Goal: Information Seeking & Learning: Find specific fact

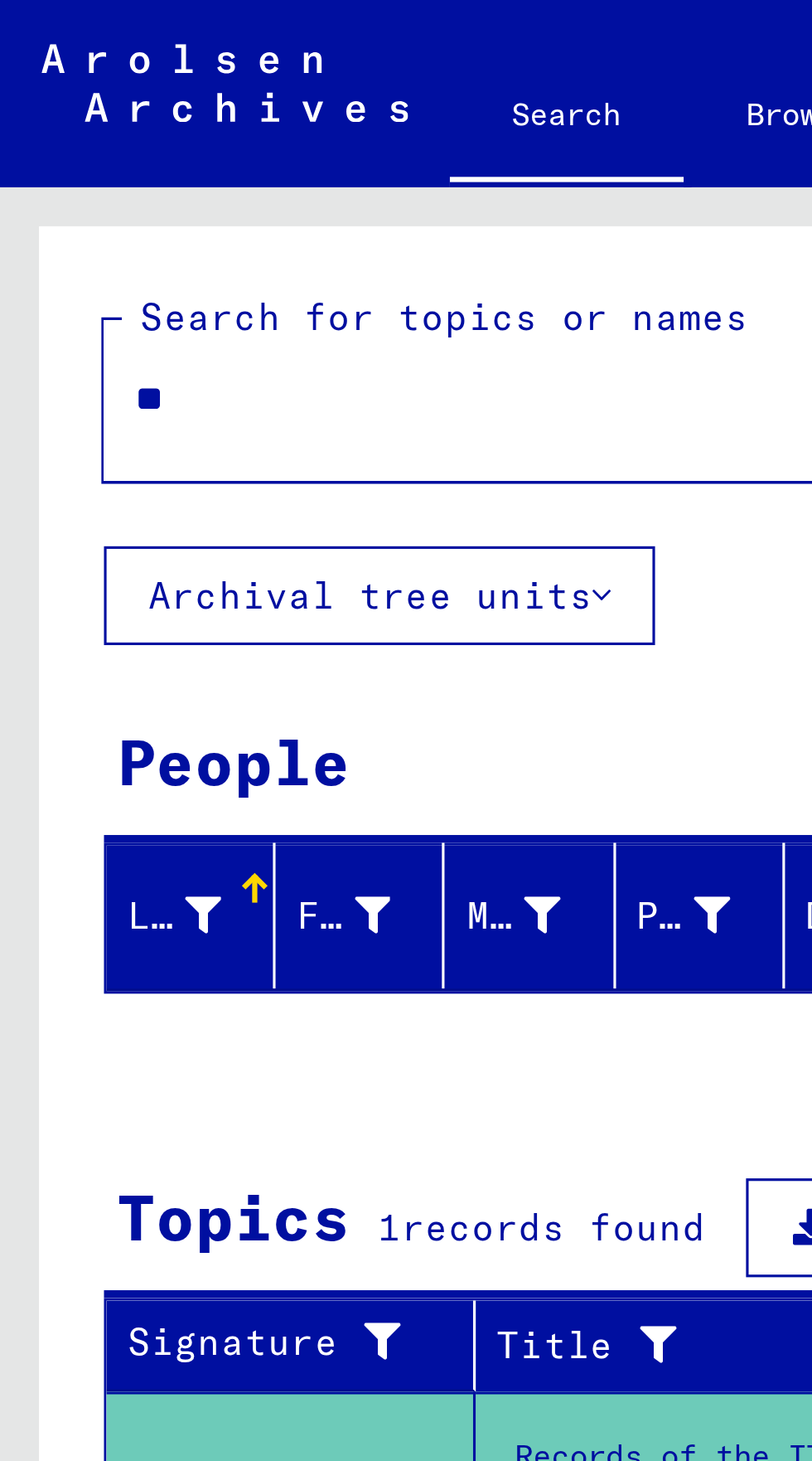
type input "*"
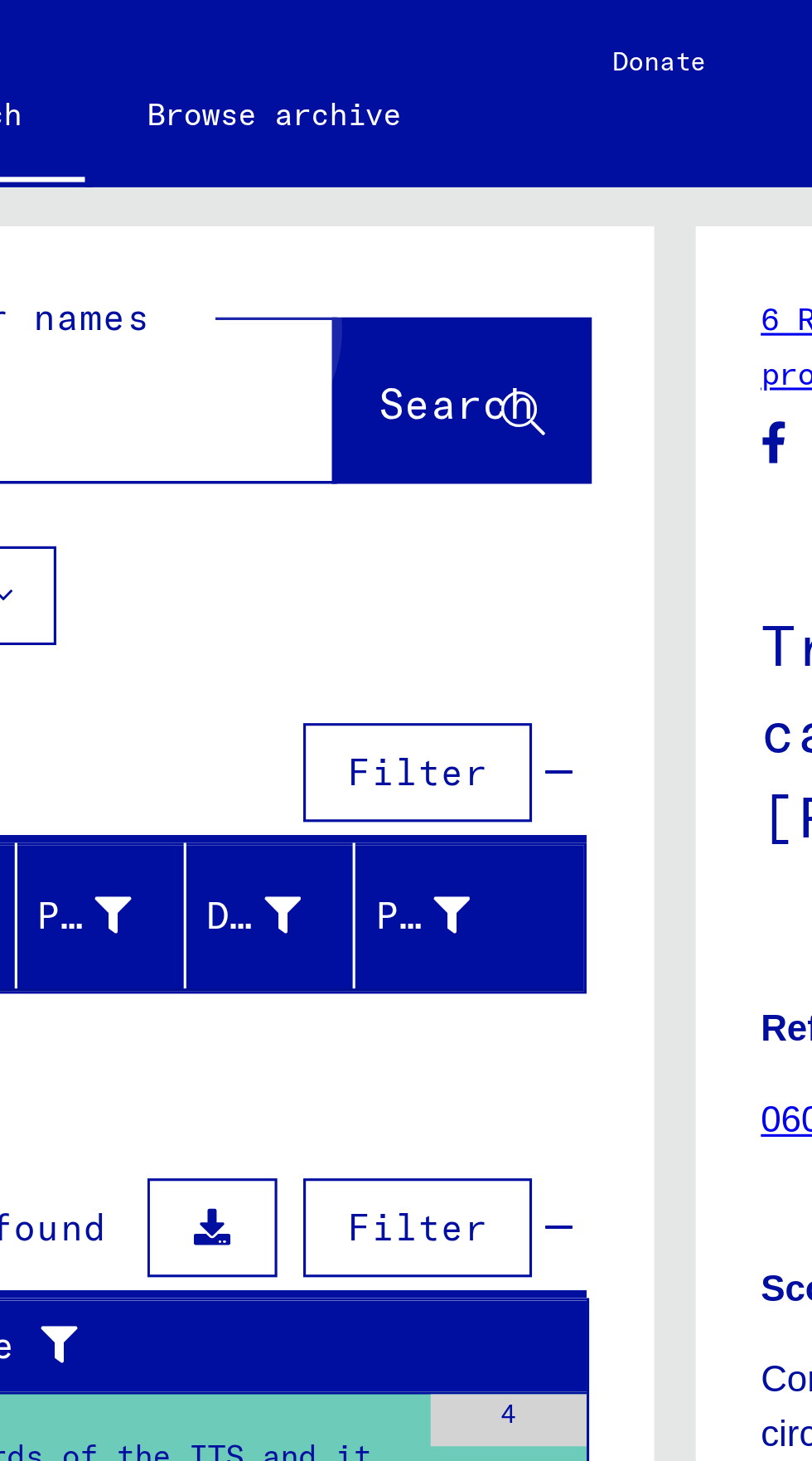
type input "**********"
click at [321, 124] on span "Search" at bounding box center [336, 129] width 50 height 17
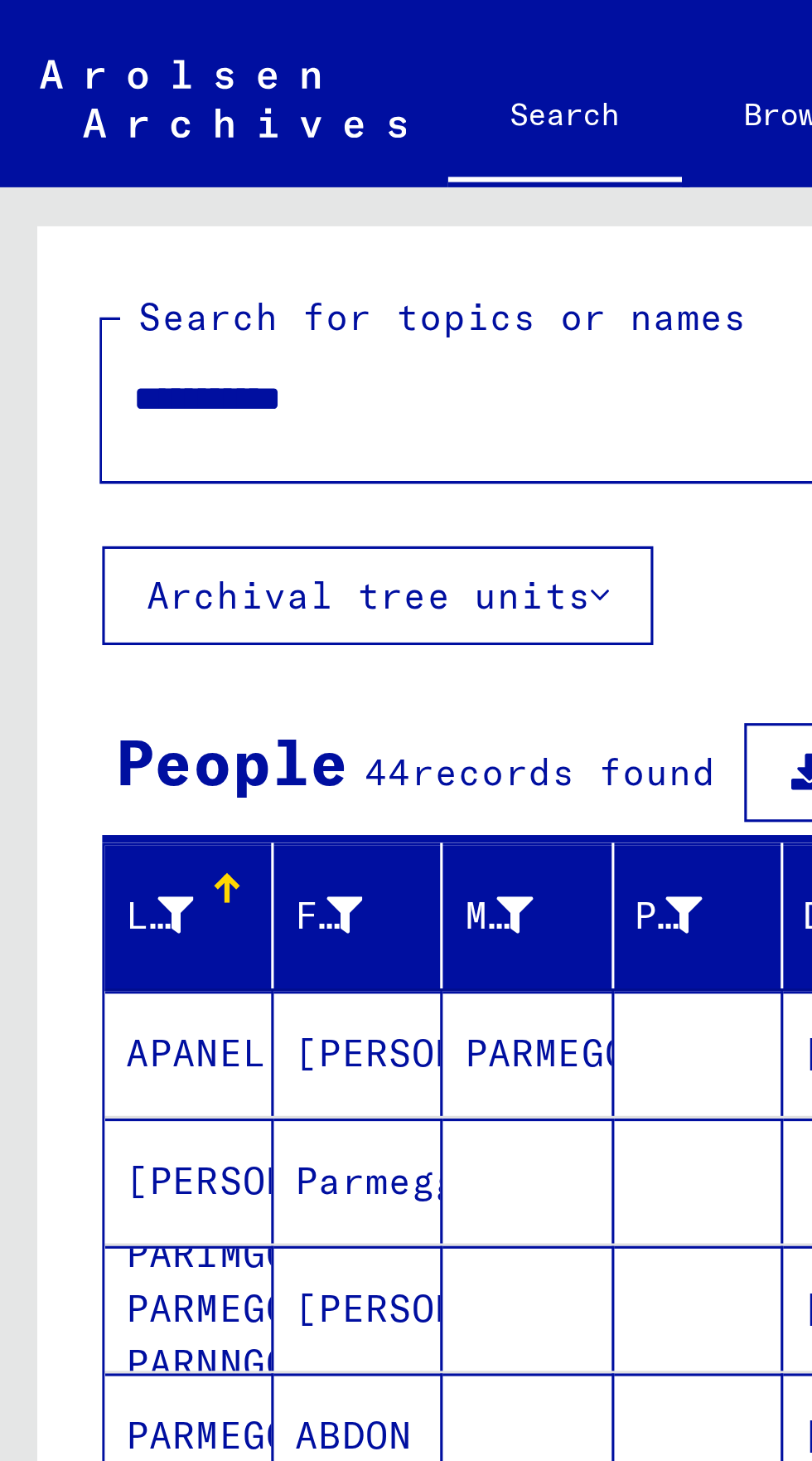
scroll to position [92, 0]
click at [83, 537] on span "Show all search results" at bounding box center [134, 544] width 172 height 15
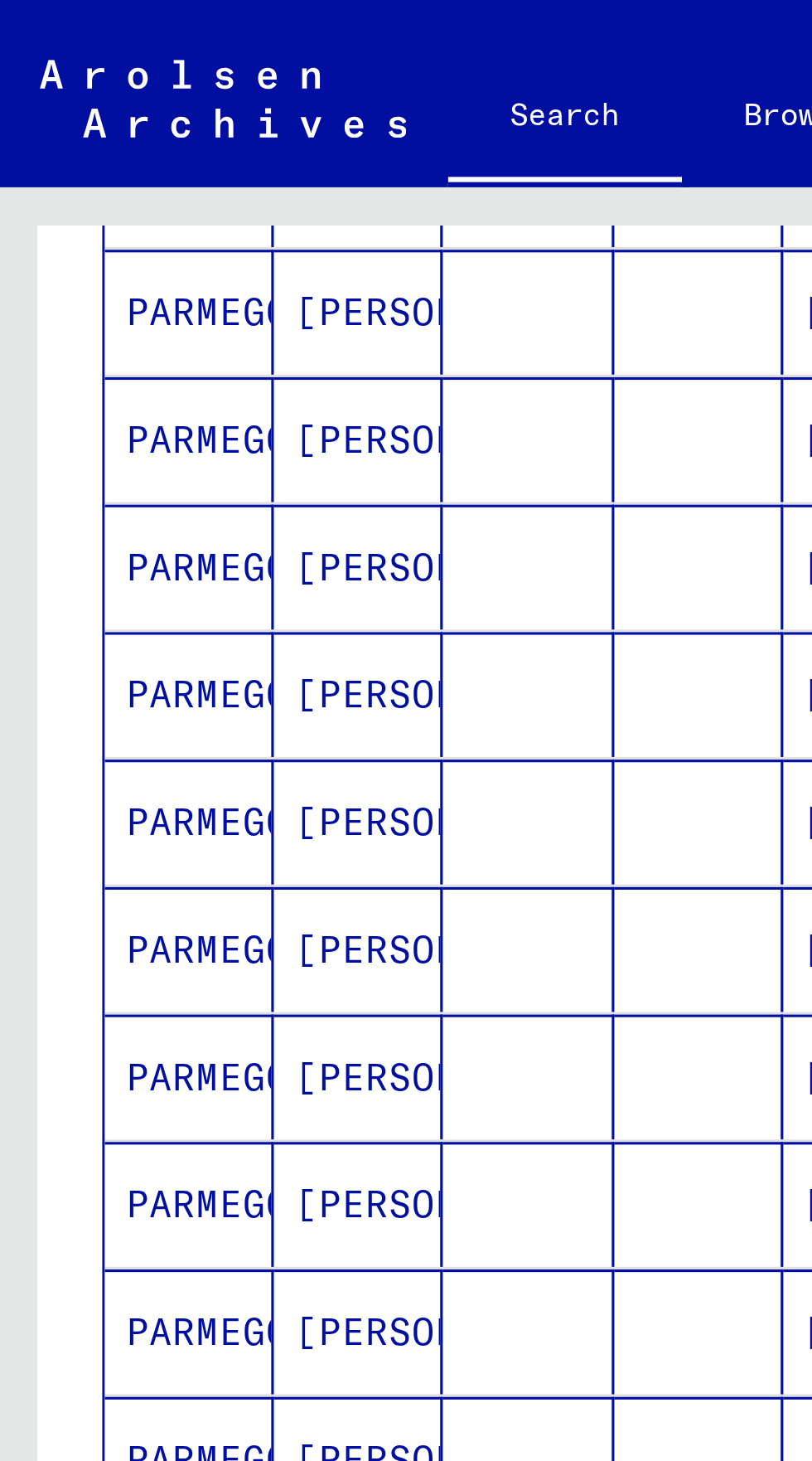
scroll to position [418, 0]
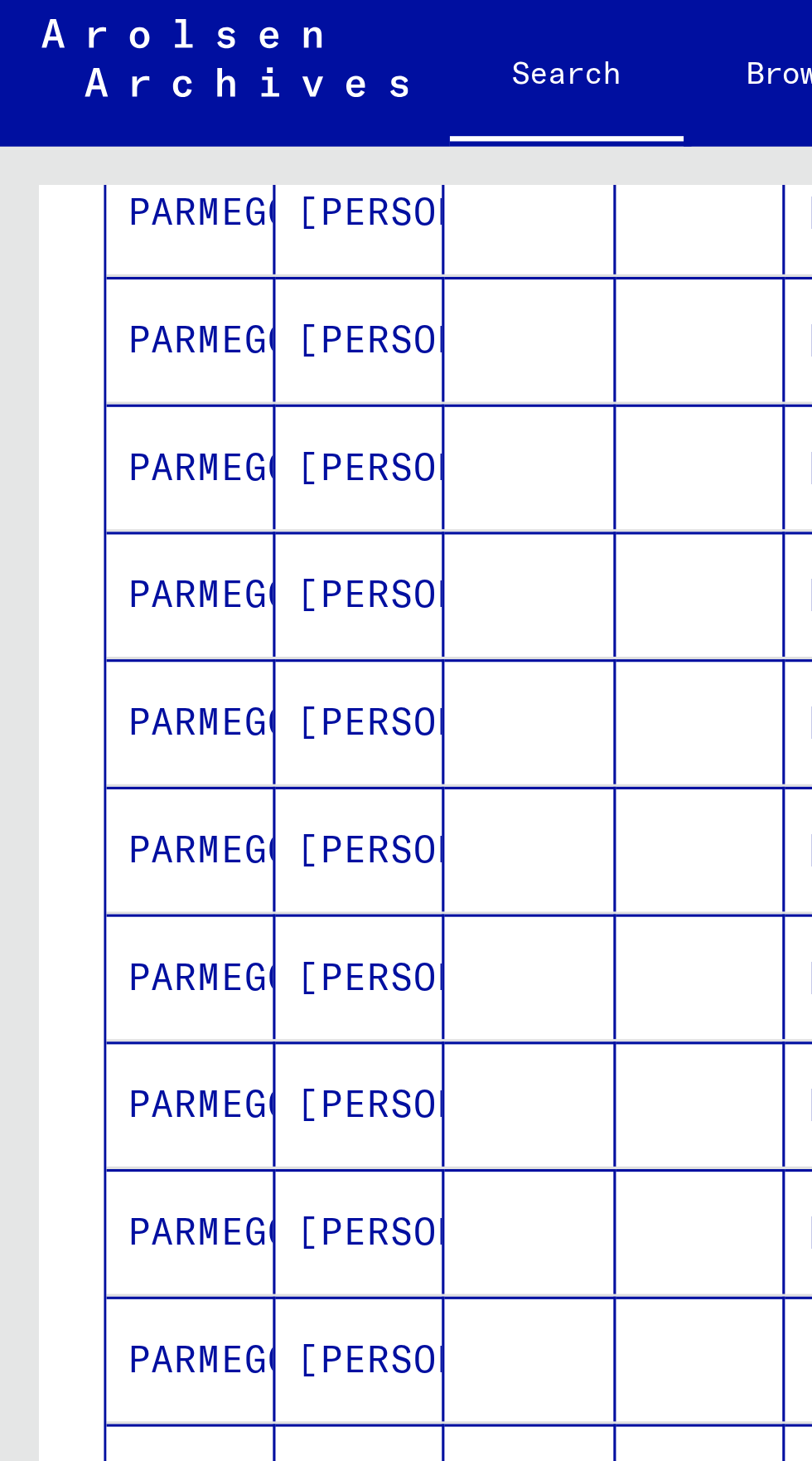
click at [58, 427] on mat-cell "PARMEGGIANI" at bounding box center [61, 447] width 54 height 40
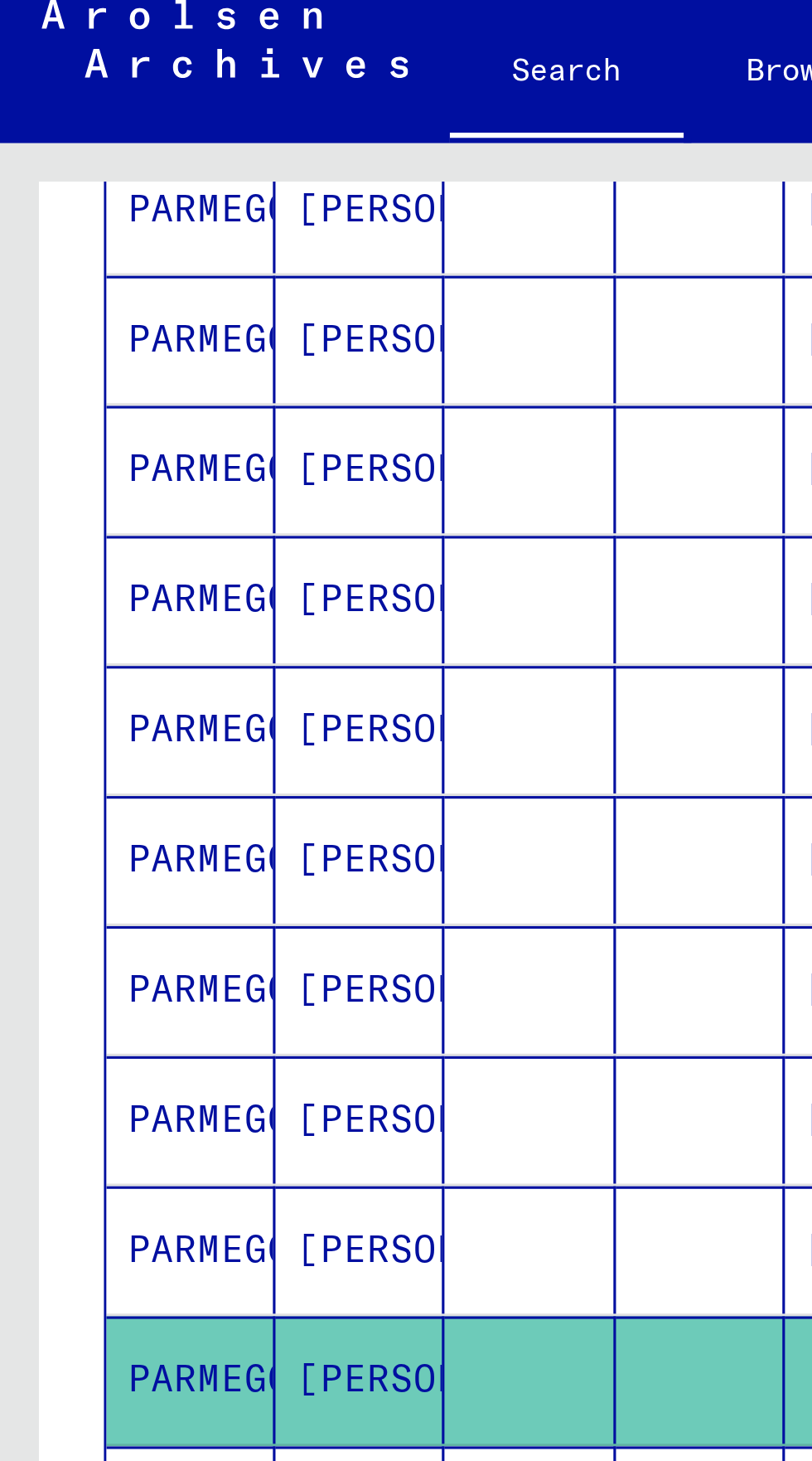
scroll to position [92, 0]
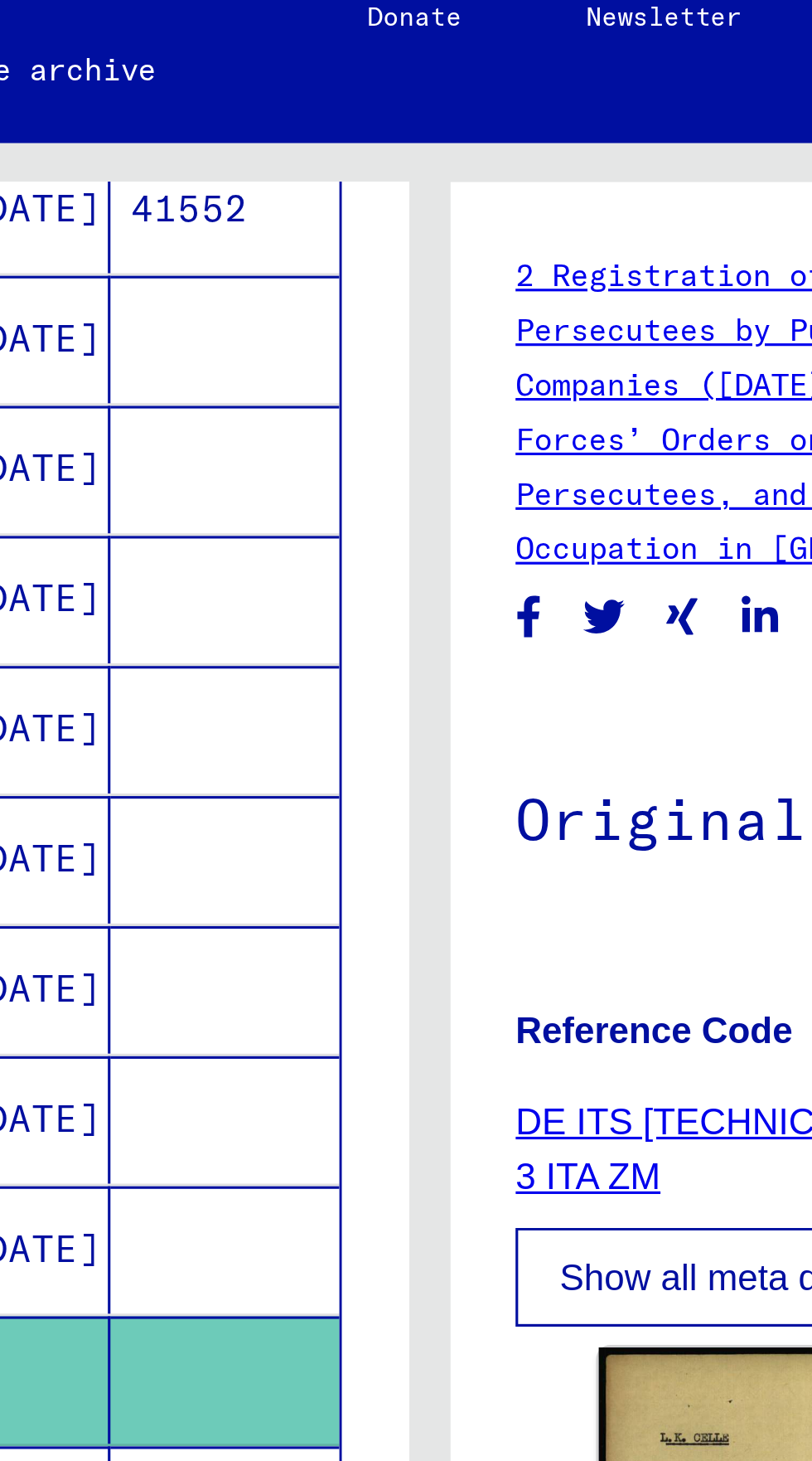
click at [285, 475] on mat-cell at bounding box center [277, 495] width 54 height 41
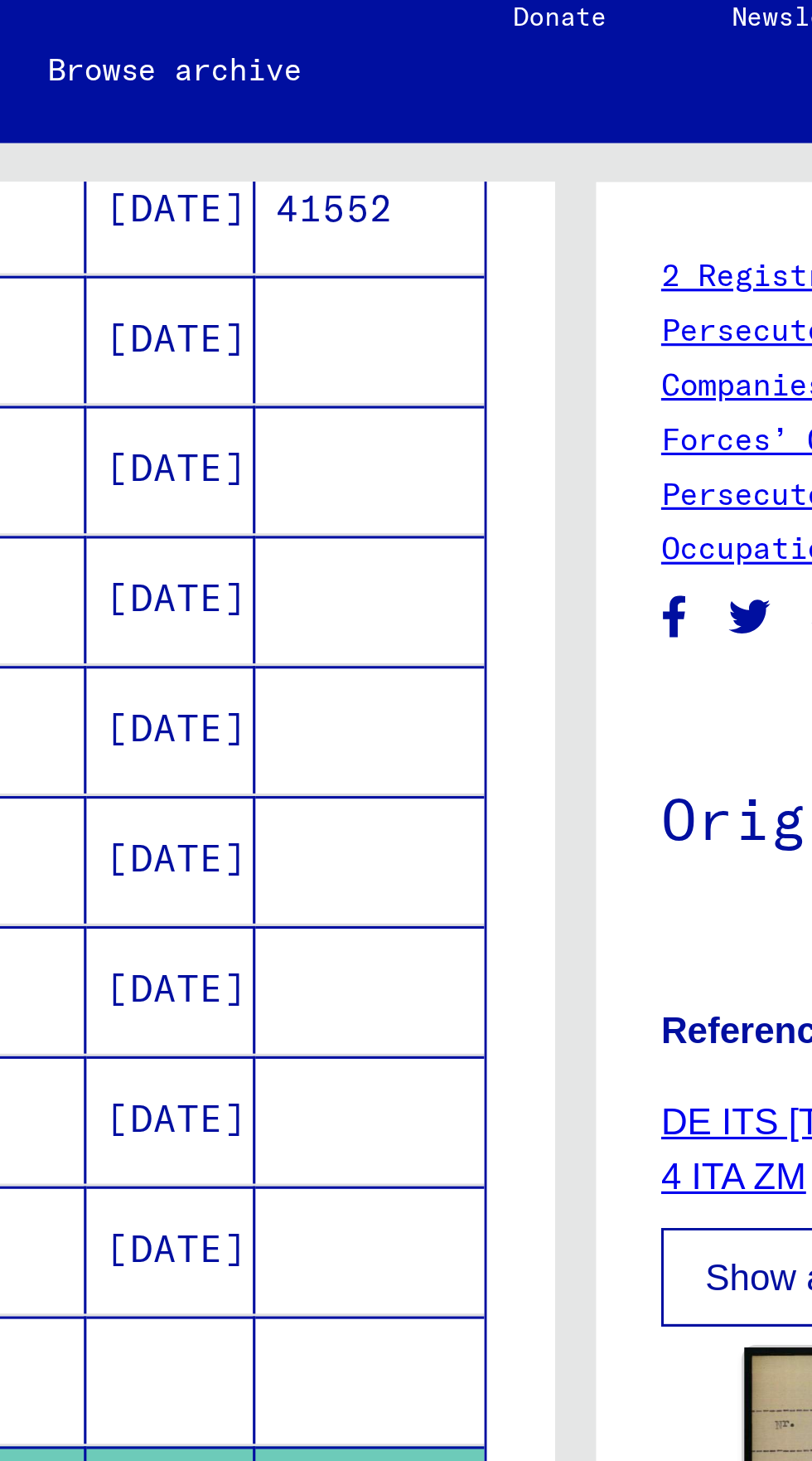
click at [265, 517] on mat-cell at bounding box center [277, 537] width 54 height 41
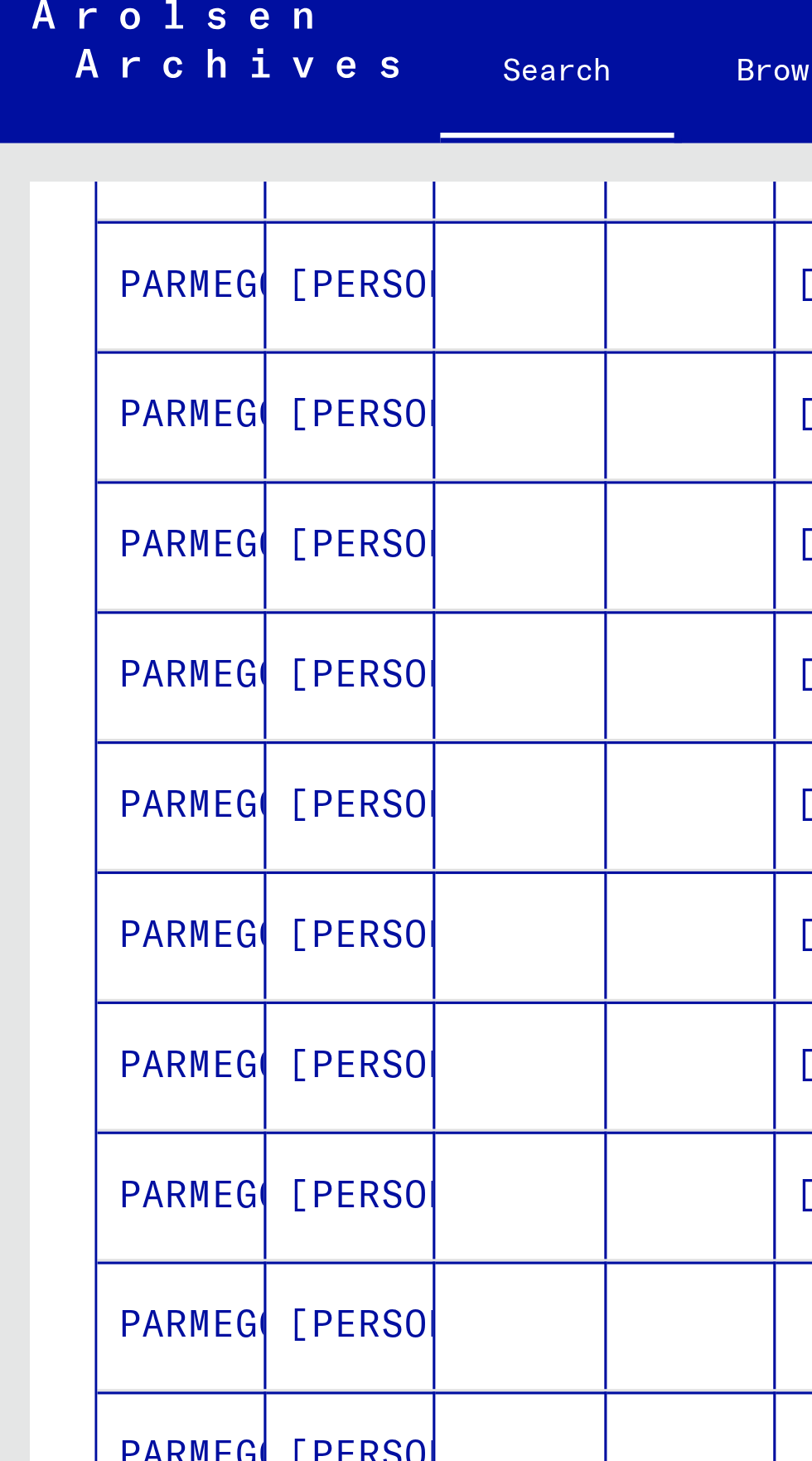
scroll to position [92, 0]
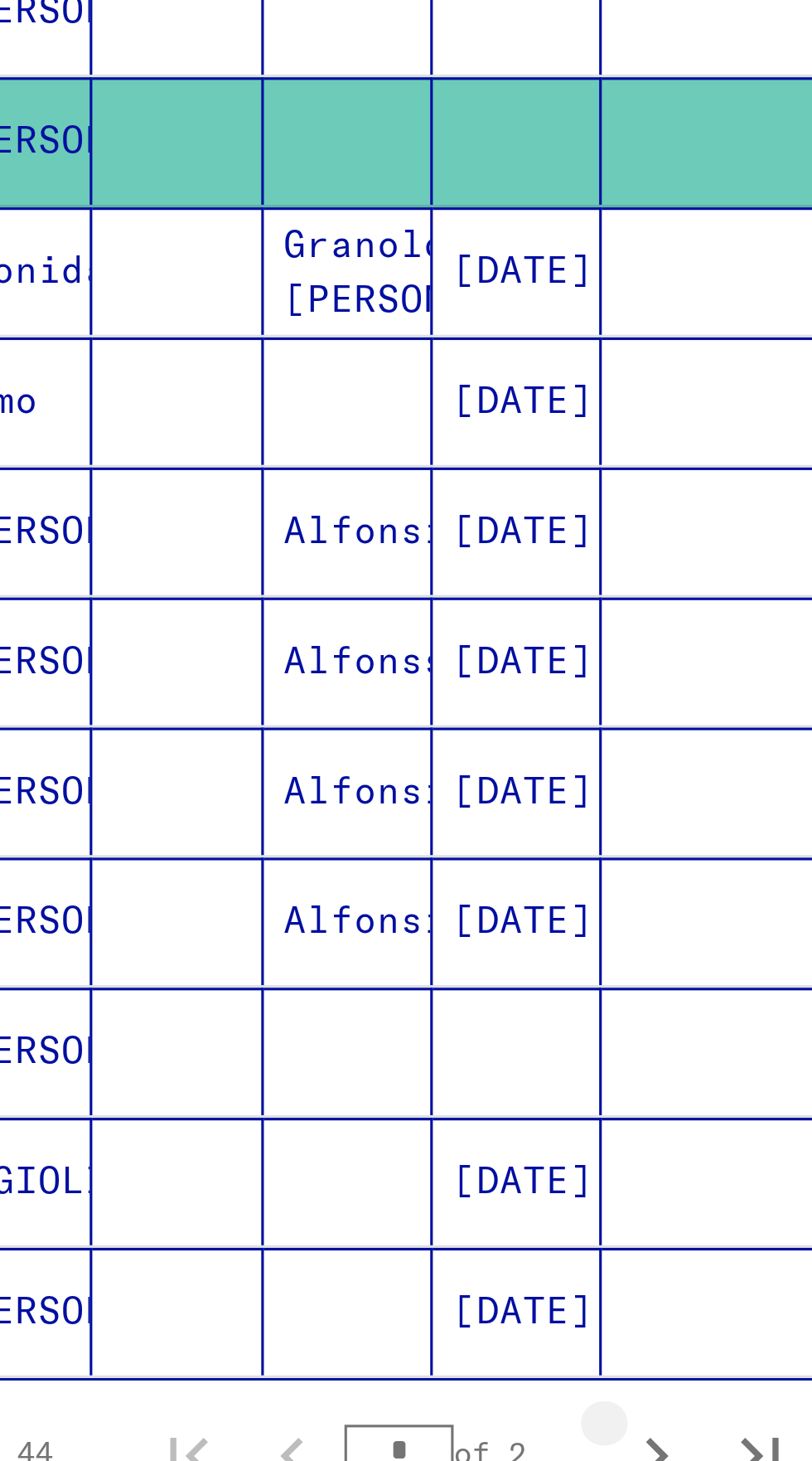
click at [320, 933] on icon "Next page" at bounding box center [321, 938] width 8 height 12
type input "*"
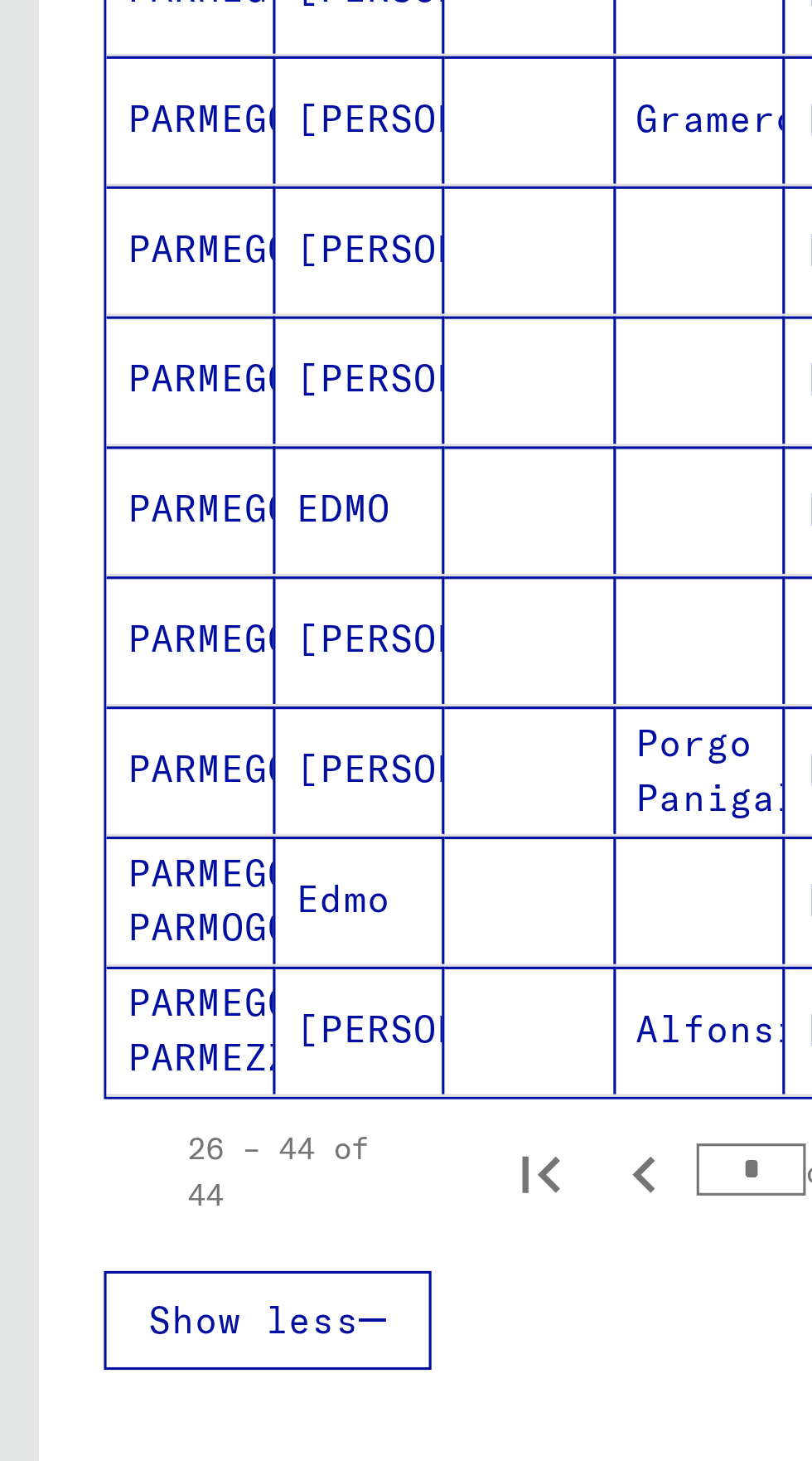
scroll to position [0, 0]
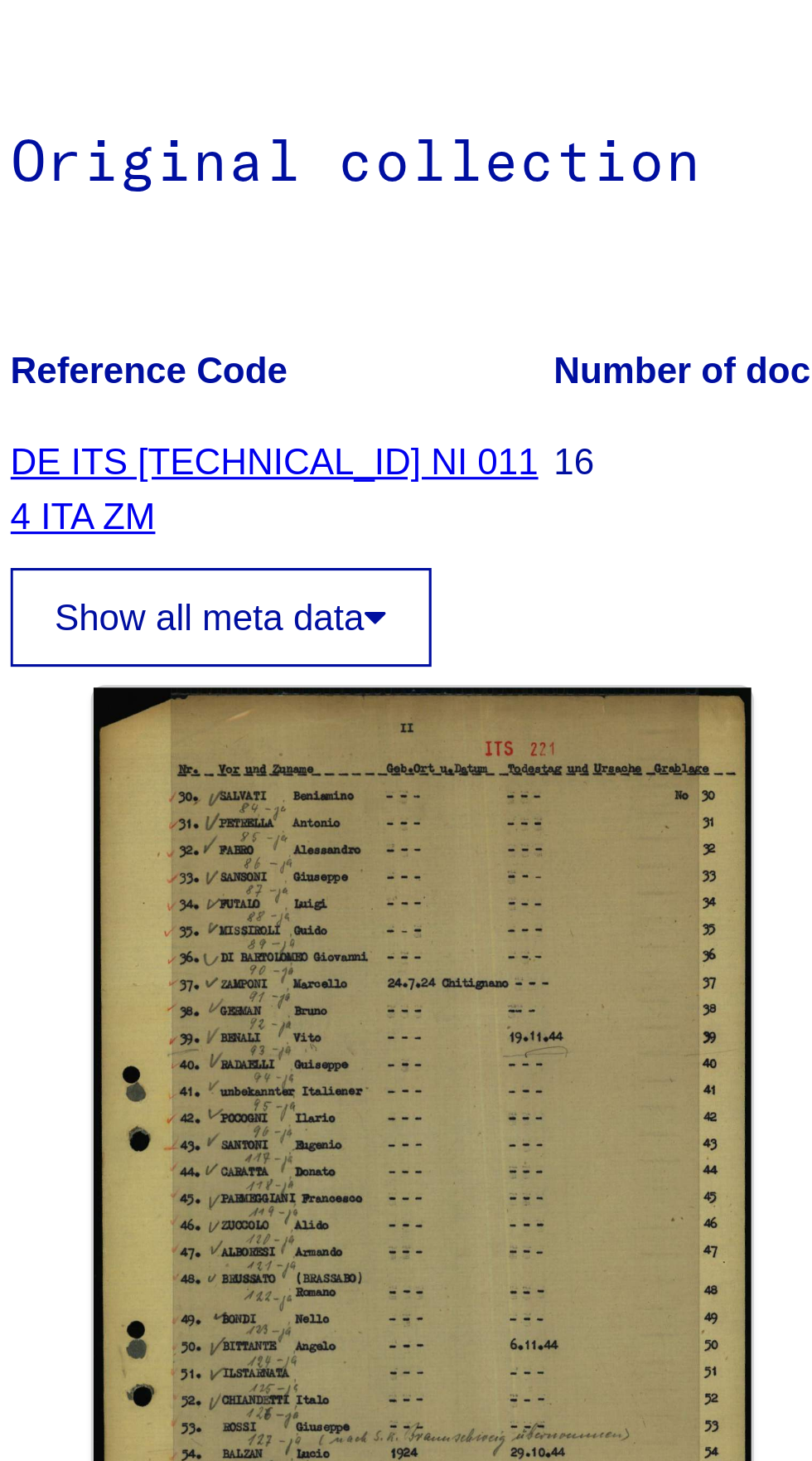
click at [519, 375] on link "DE ITS [TECHNICAL_ID] NI 011 4 ITA ZM" at bounding box center [517, 380] width 169 height 31
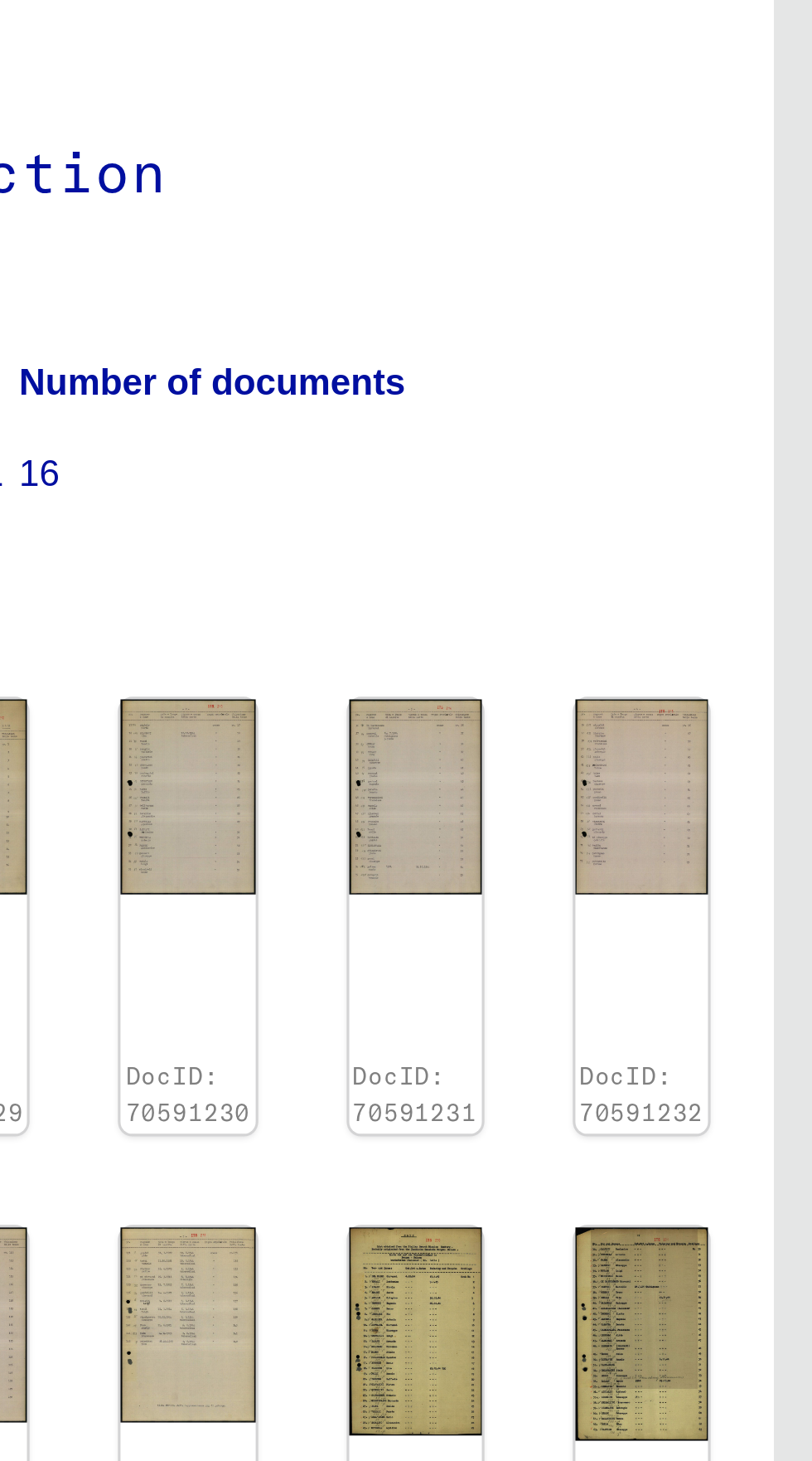
scroll to position [92, 0]
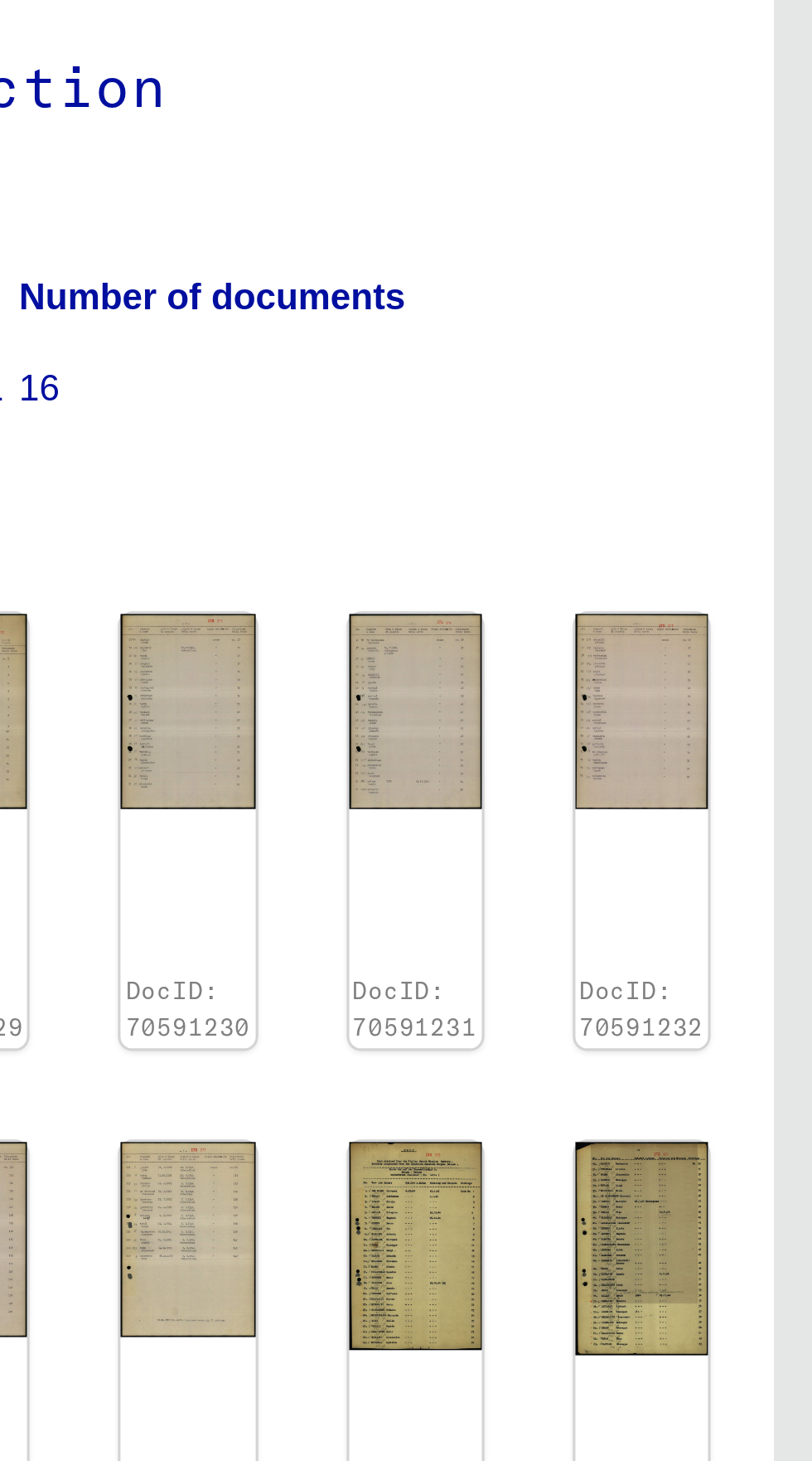
click at [665, 770] on img at bounding box center [686, 801] width 43 height 62
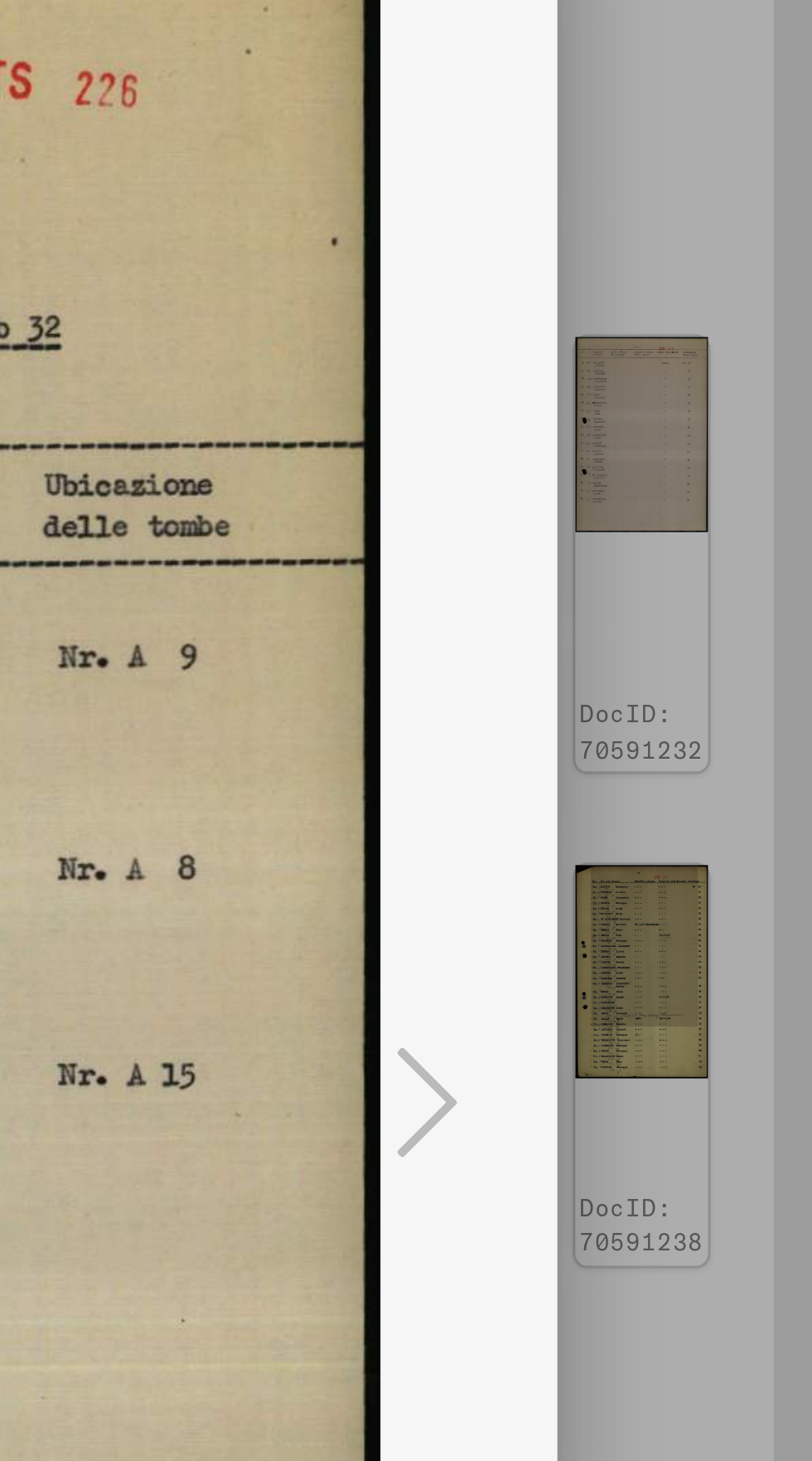
scroll to position [0, 0]
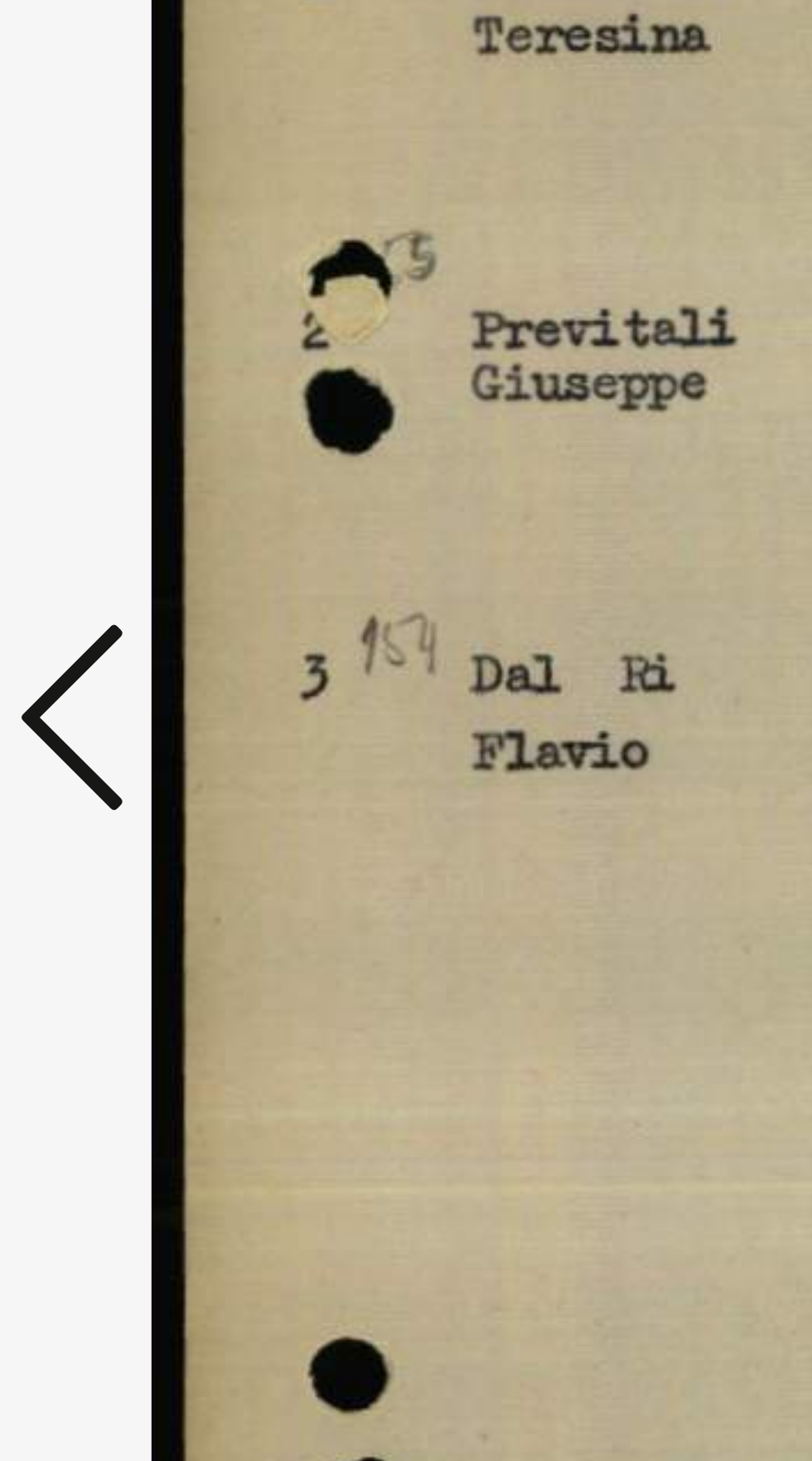
click at [117, 707] on icon at bounding box center [123, 688] width 20 height 40
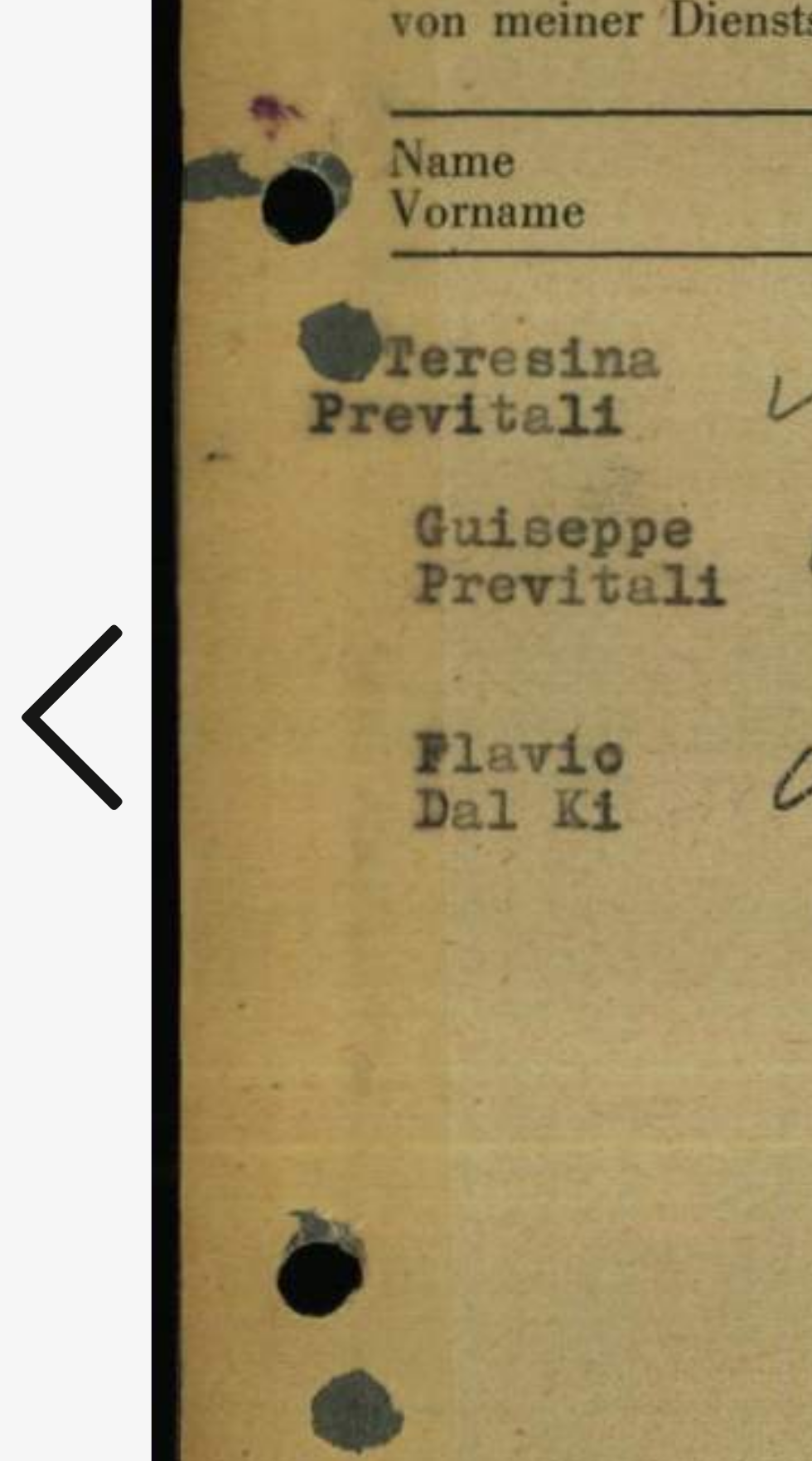
click at [117, 707] on icon at bounding box center [123, 688] width 20 height 40
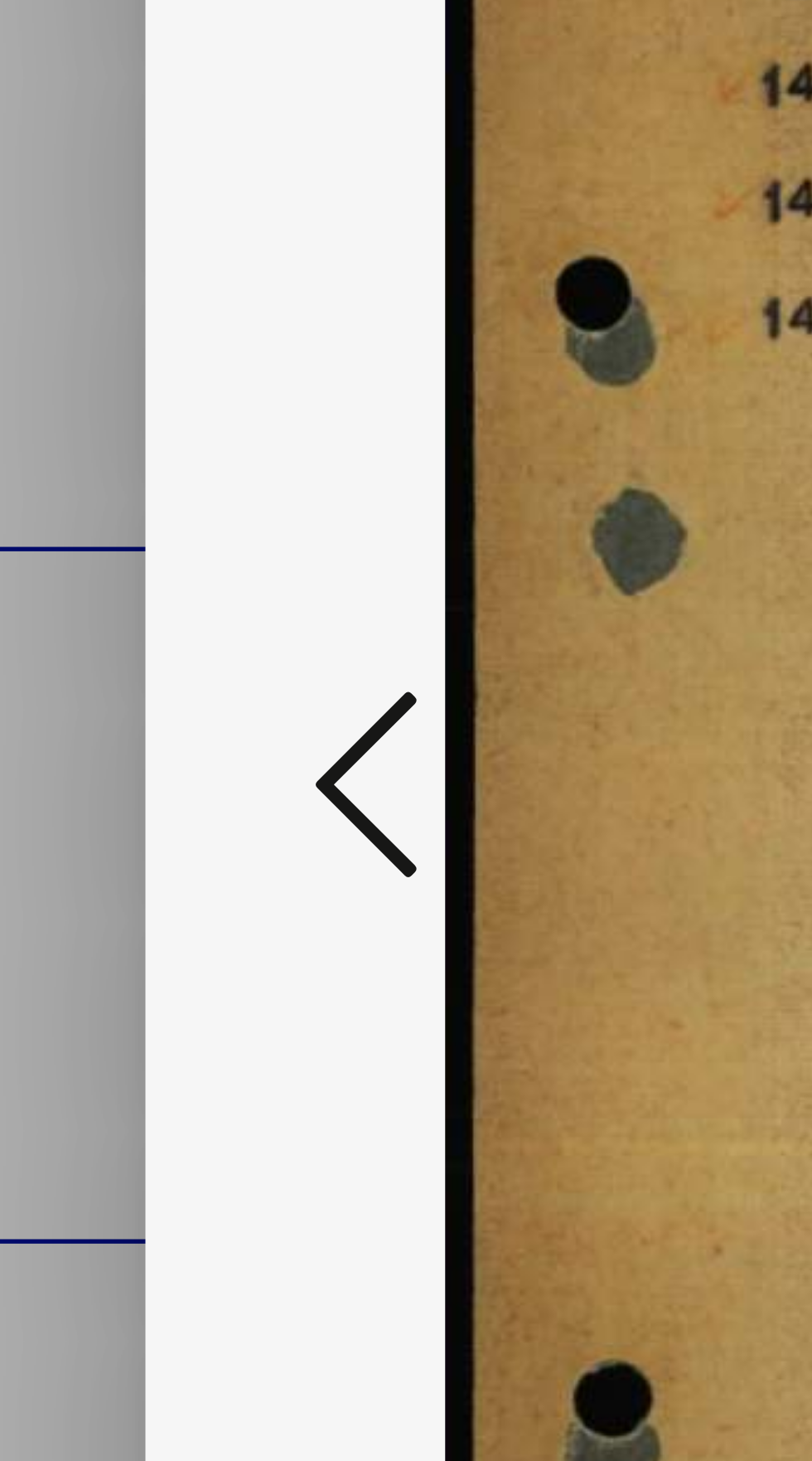
click at [119, 707] on icon at bounding box center [123, 688] width 20 height 40
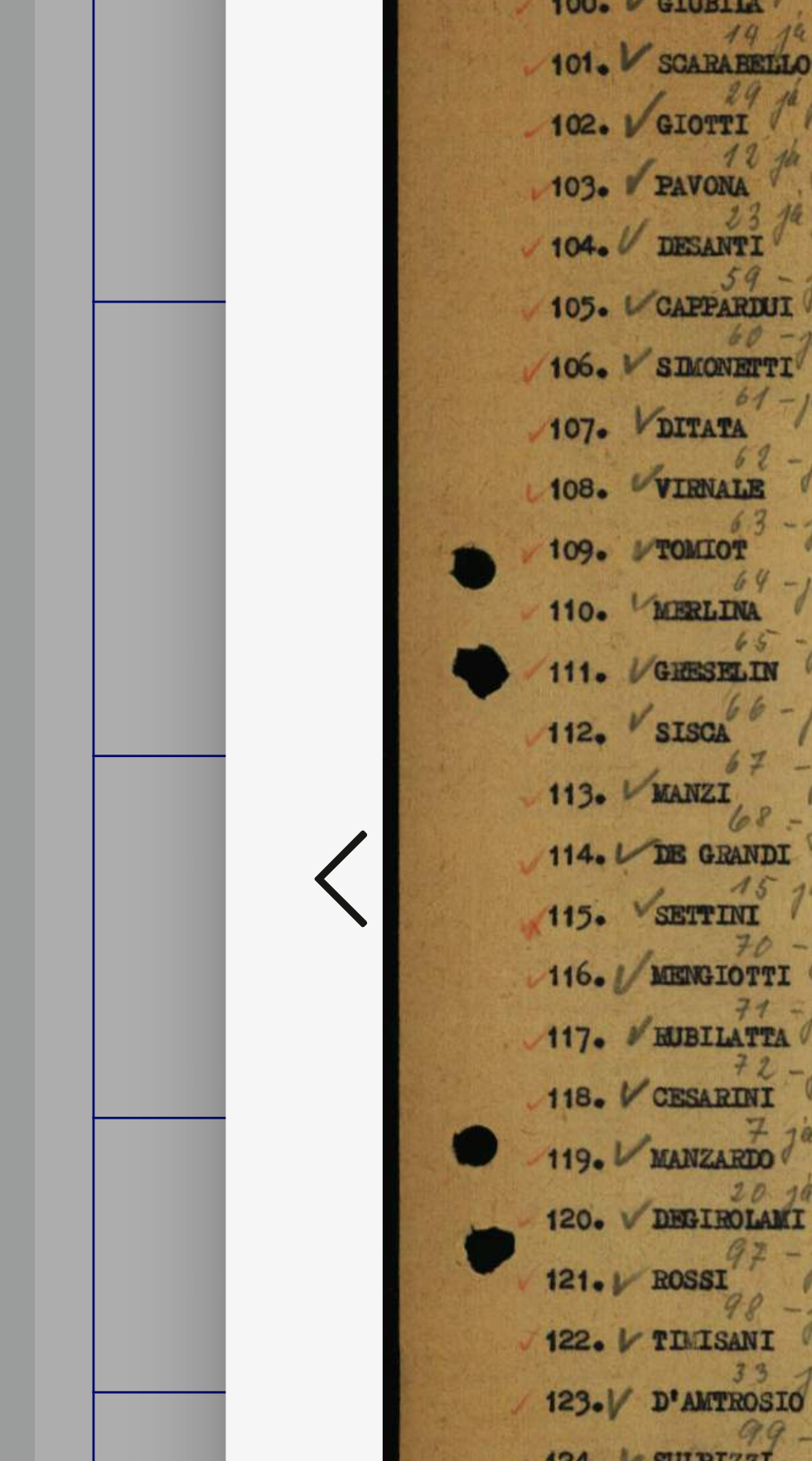
click at [117, 707] on icon at bounding box center [123, 688] width 20 height 40
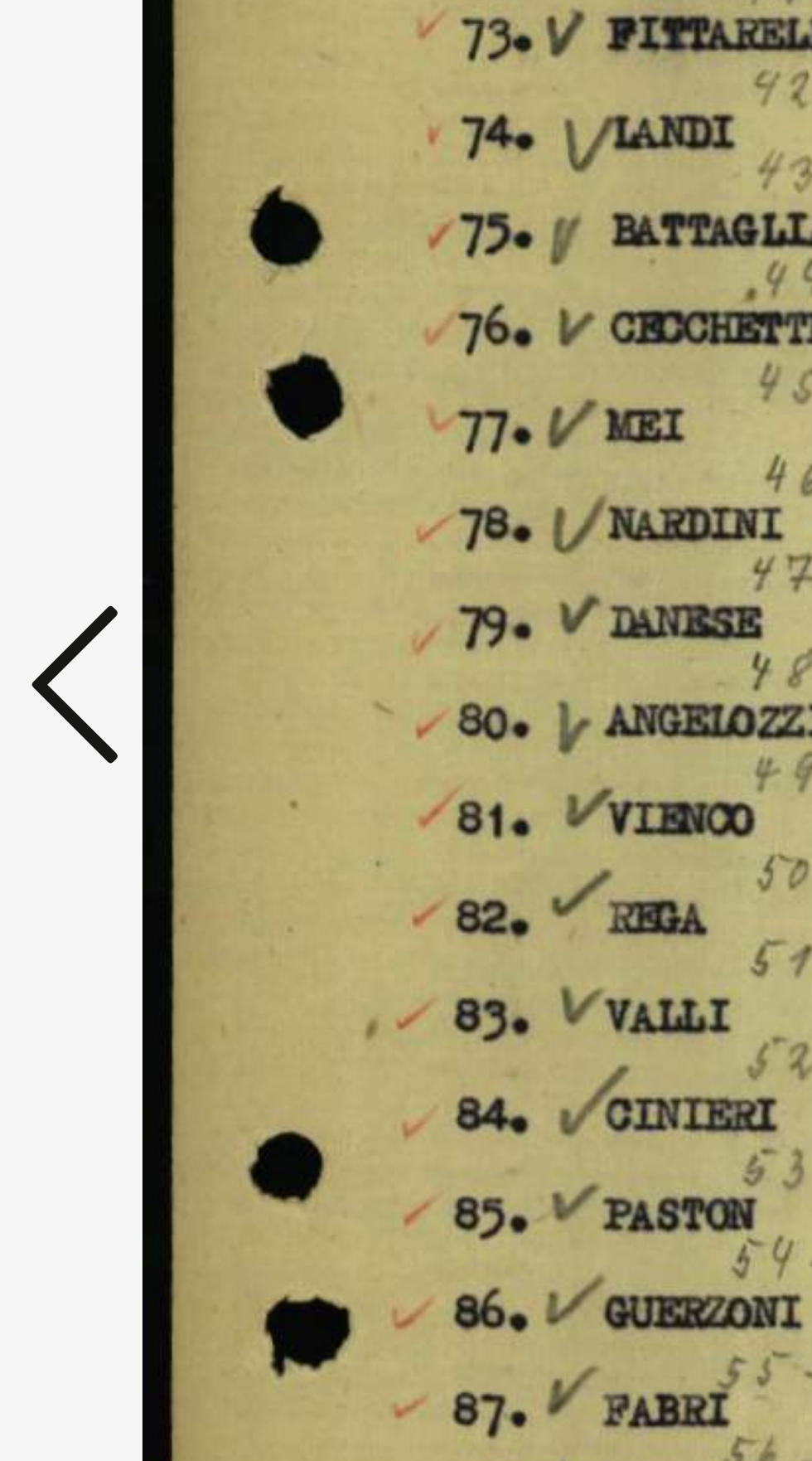
click at [119, 707] on icon at bounding box center [123, 688] width 20 height 40
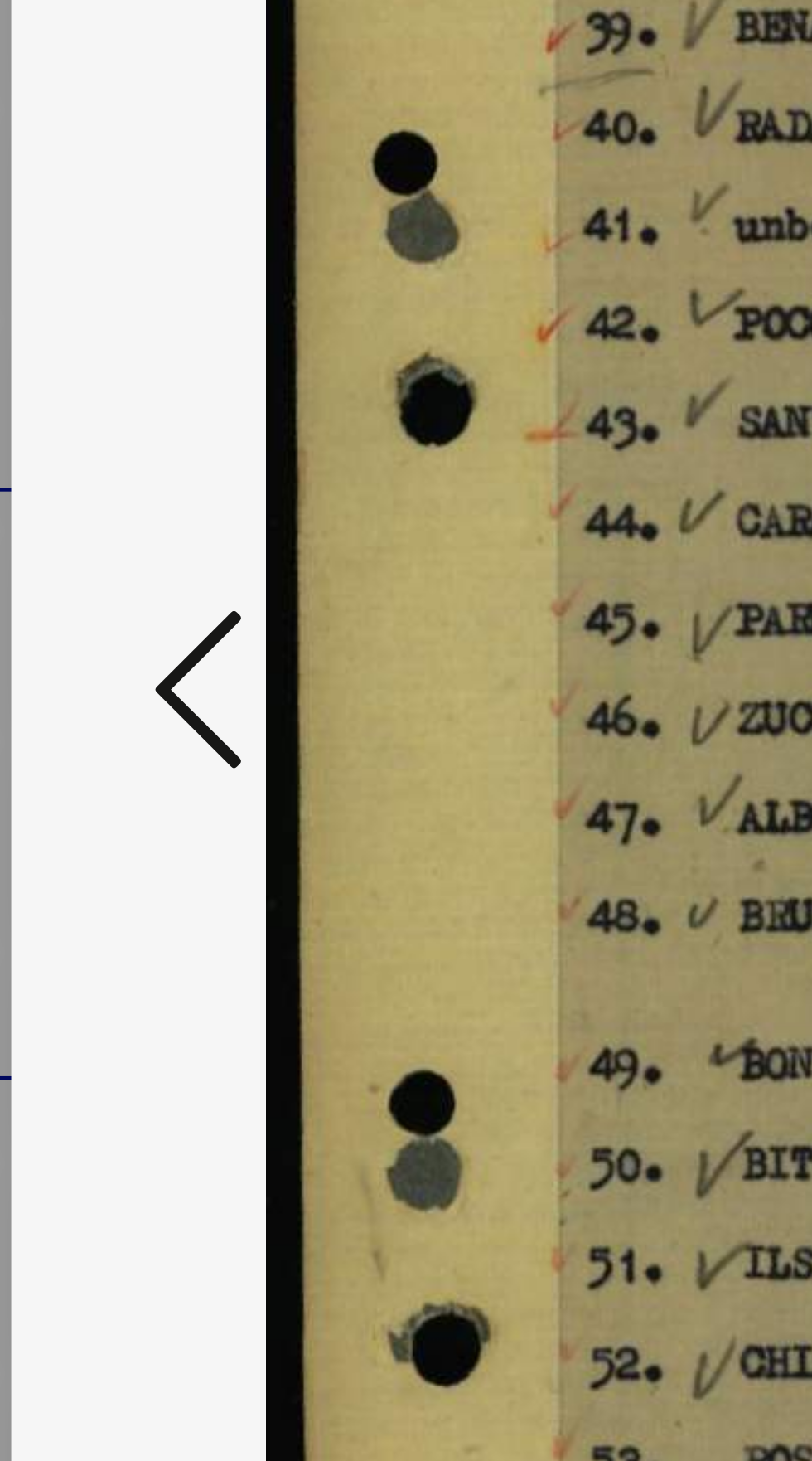
click at [116, 707] on icon at bounding box center [123, 688] width 20 height 40
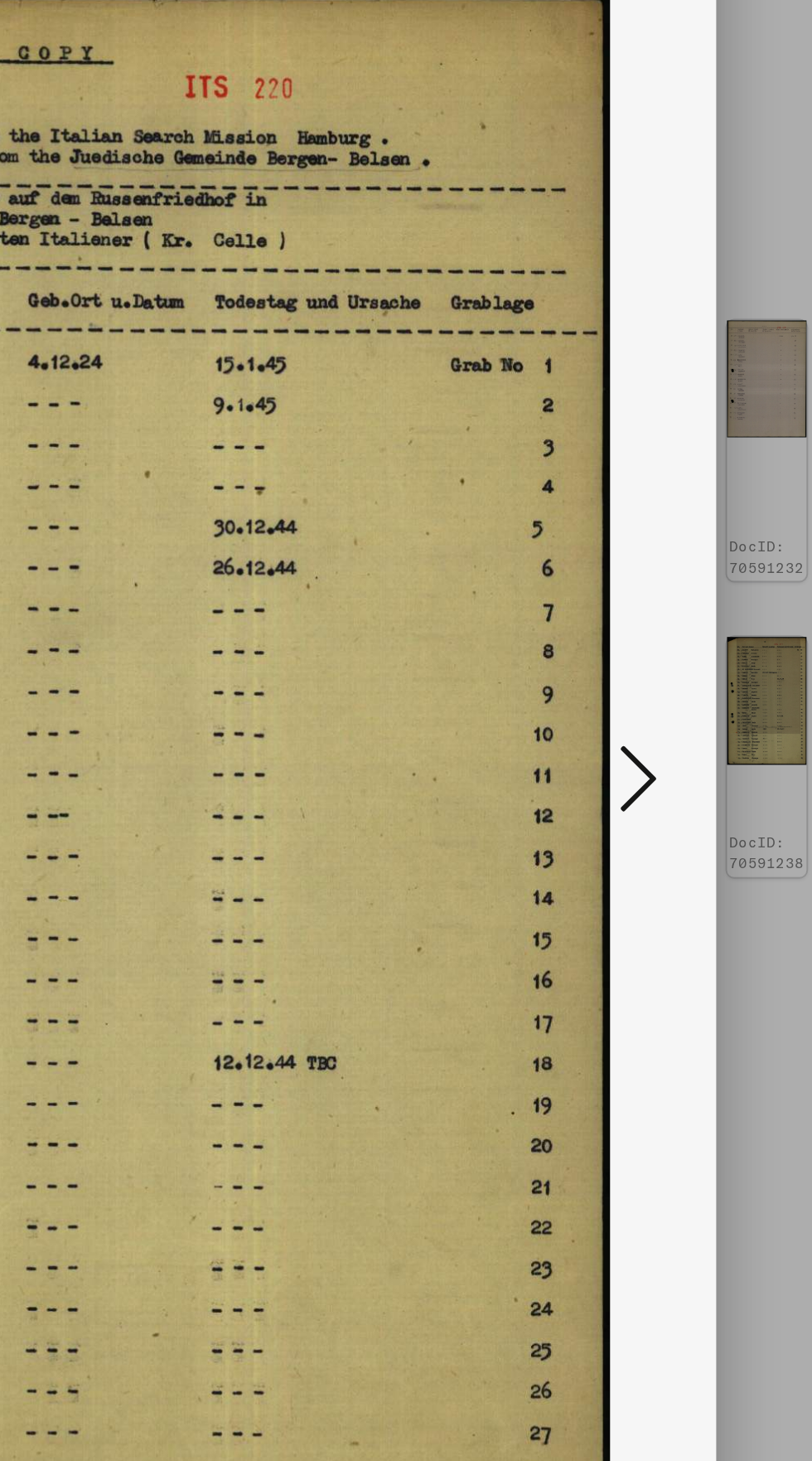
click at [687, 685] on icon at bounding box center [689, 688] width 20 height 40
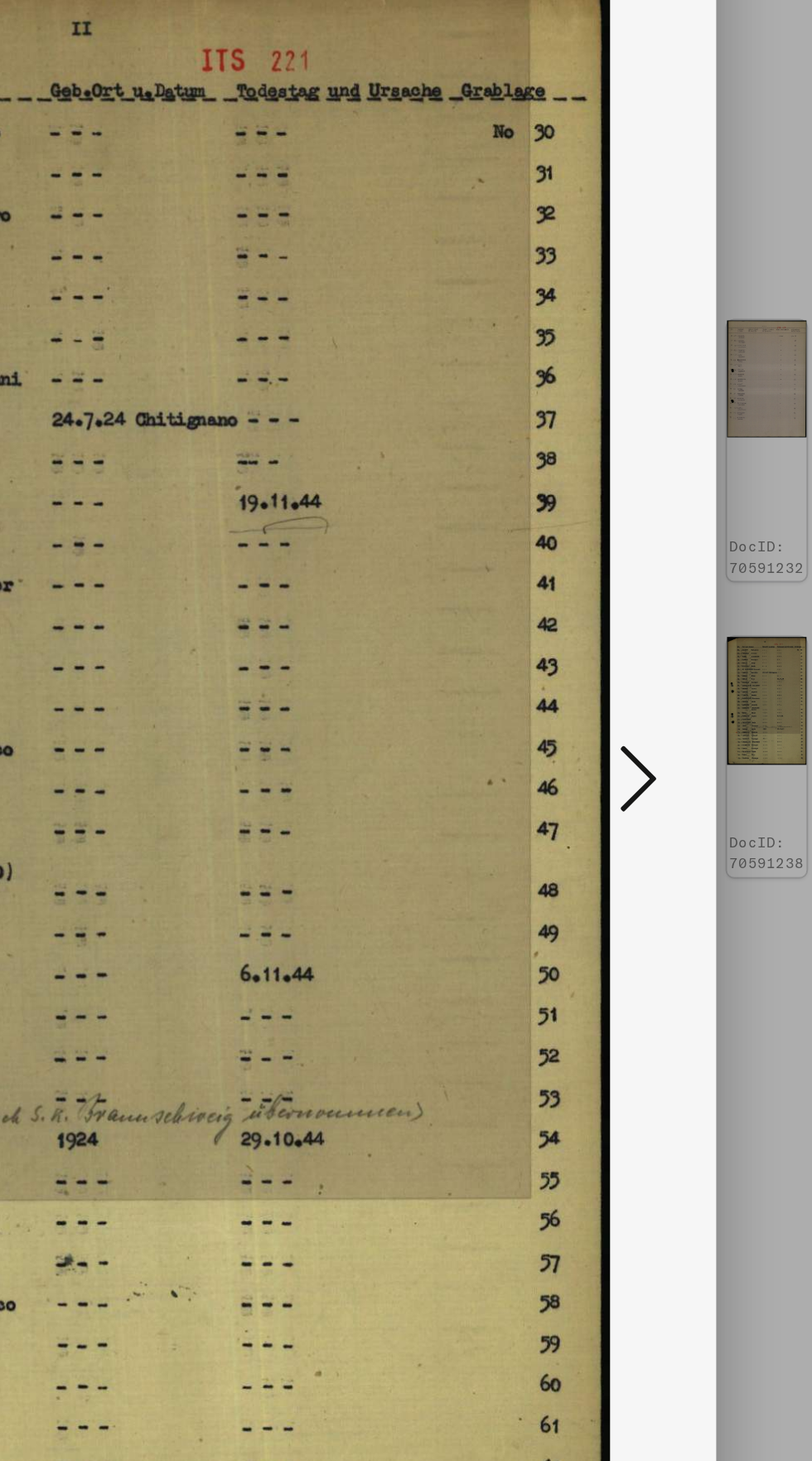
click at [691, 677] on icon at bounding box center [689, 688] width 20 height 40
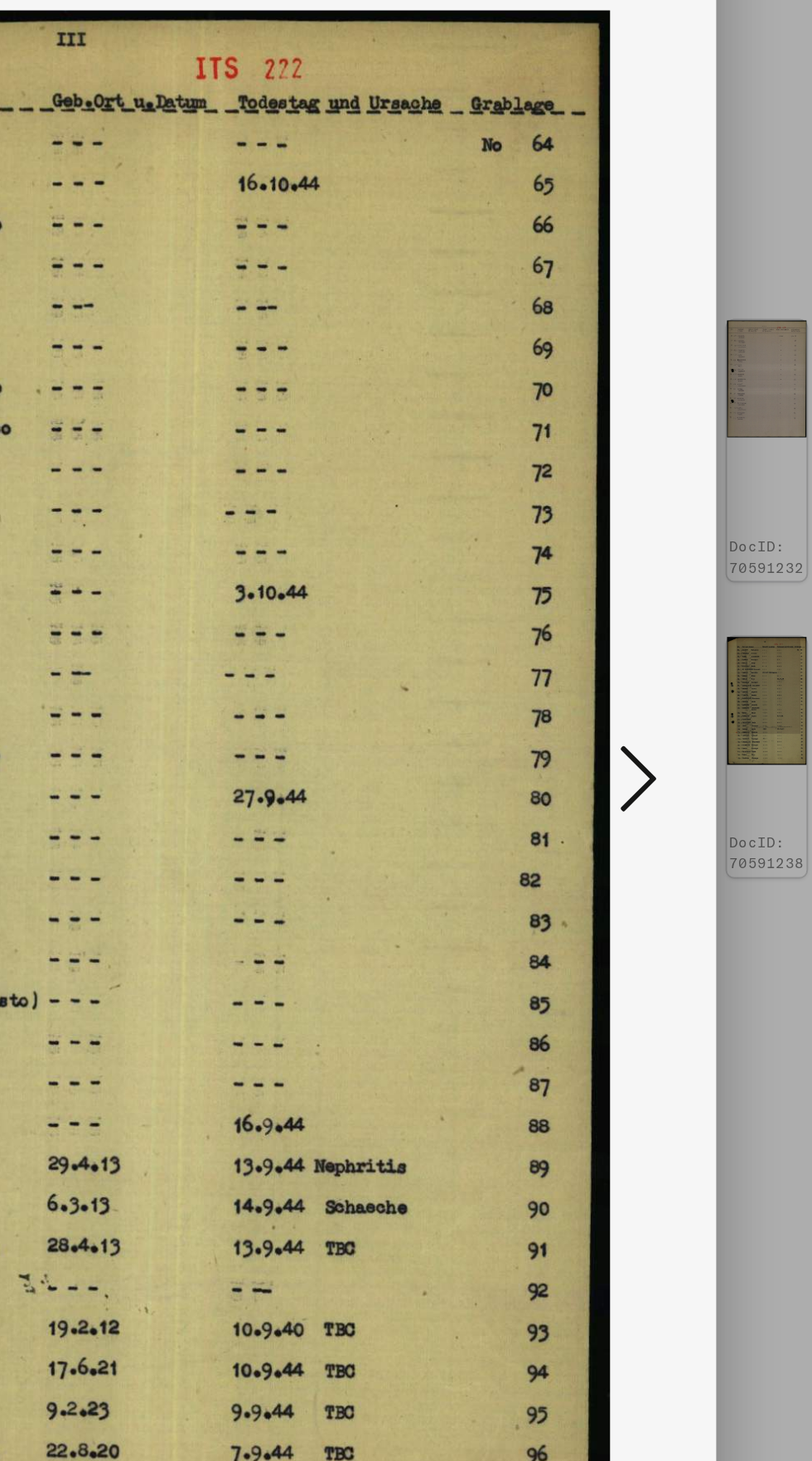
click at [694, 683] on icon at bounding box center [689, 688] width 20 height 40
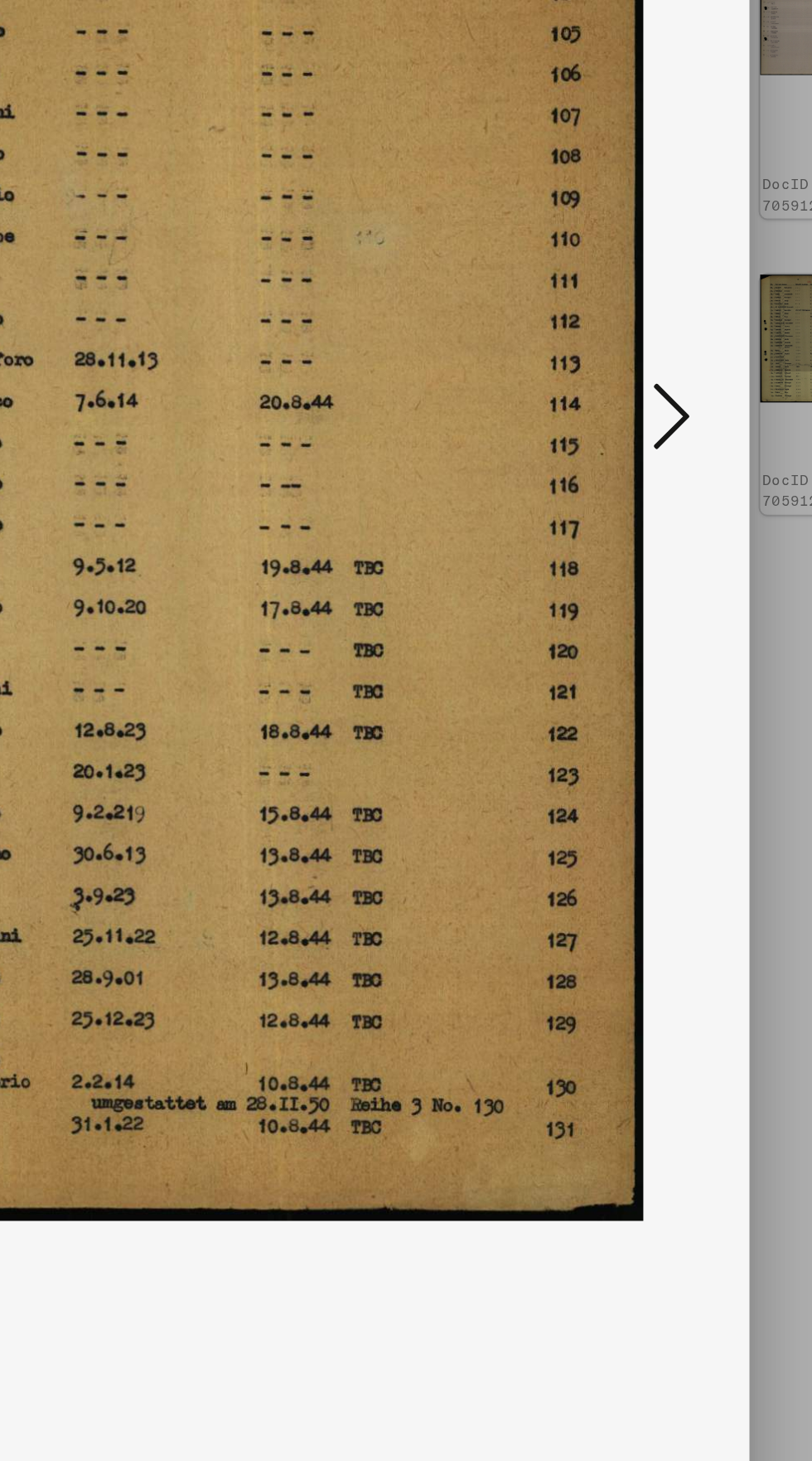
click at [688, 685] on icon at bounding box center [689, 688] width 20 height 40
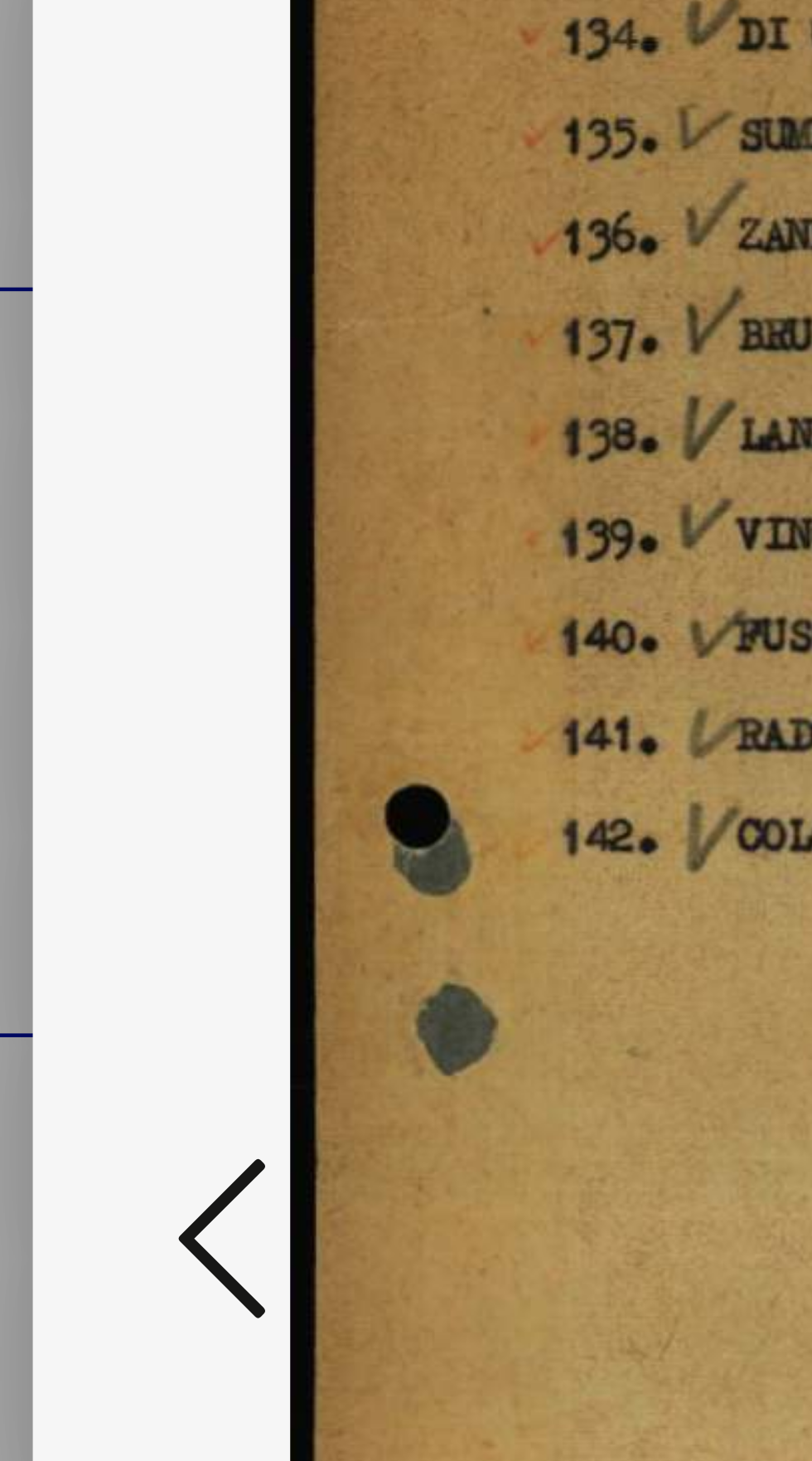
click at [119, 707] on icon at bounding box center [123, 688] width 20 height 40
